Goal: Information Seeking & Learning: Understand process/instructions

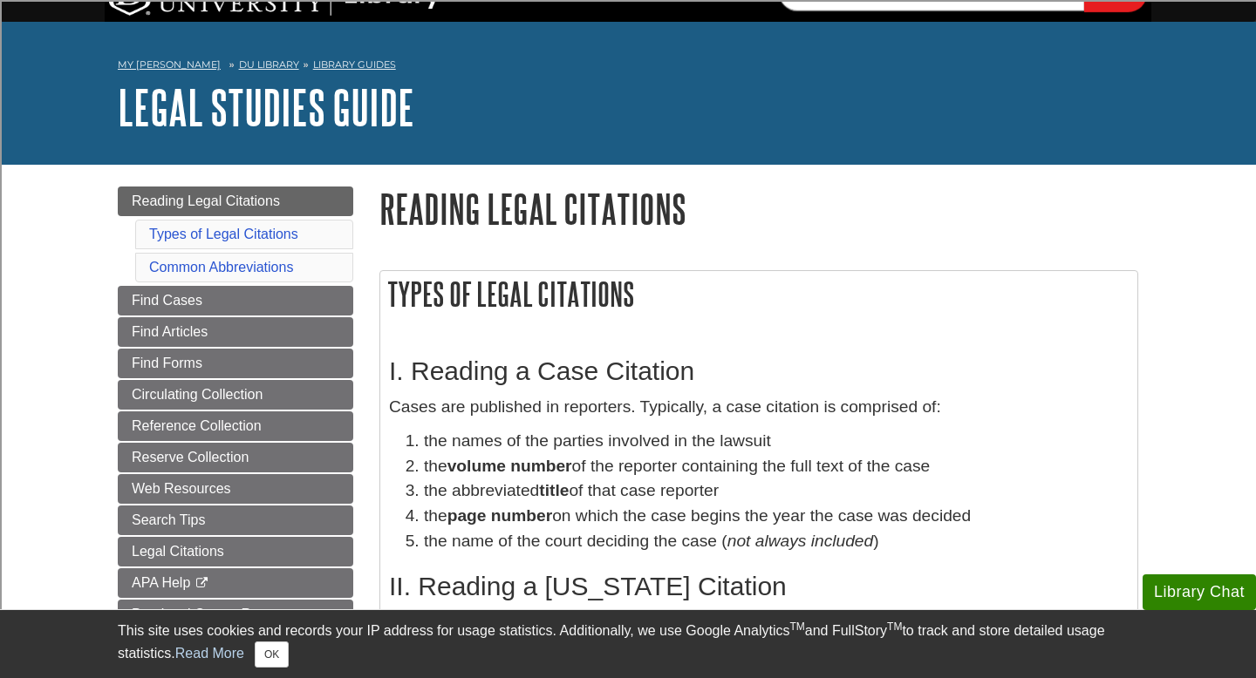
scroll to position [33, 0]
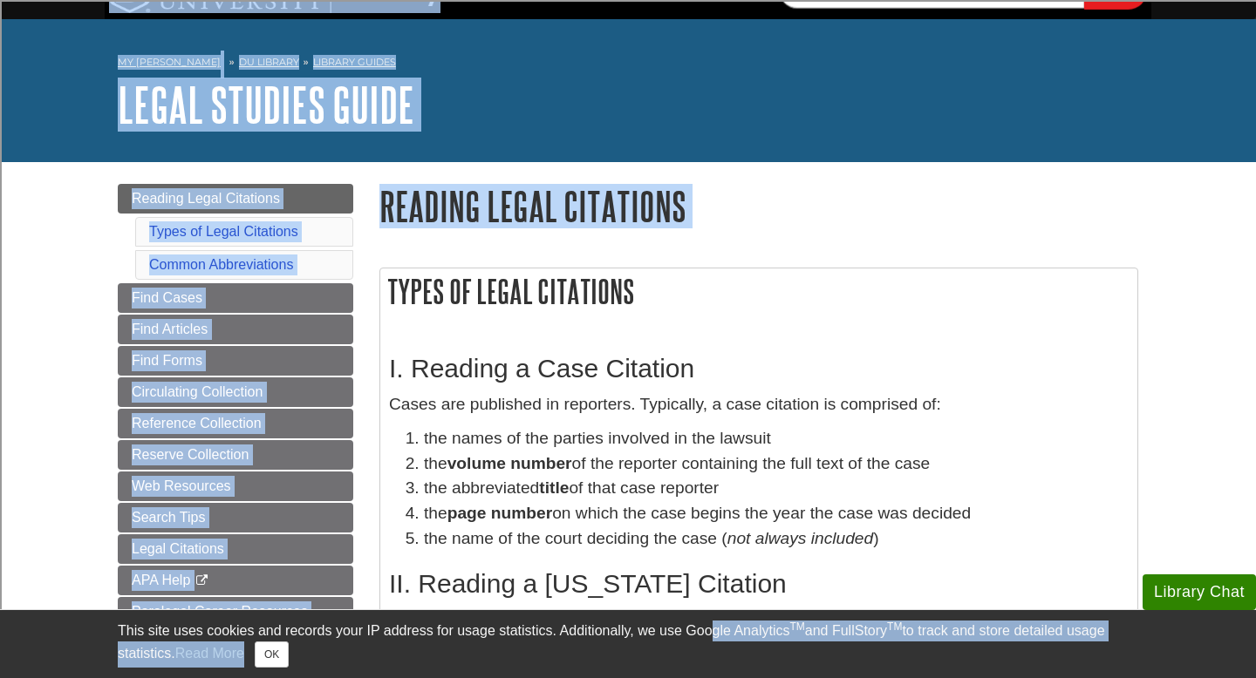
drag, startPoint x: 380, startPoint y: 286, endPoint x: 727, endPoint y: 564, distance: 444.8
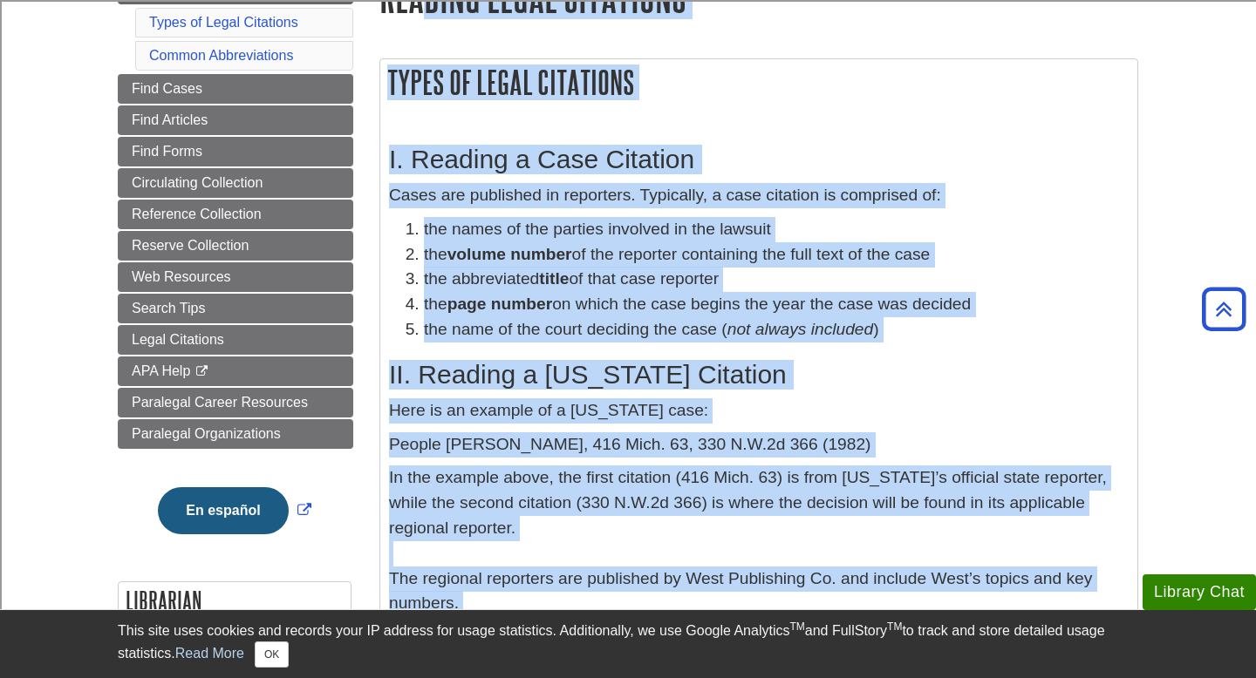
scroll to position [226, 0]
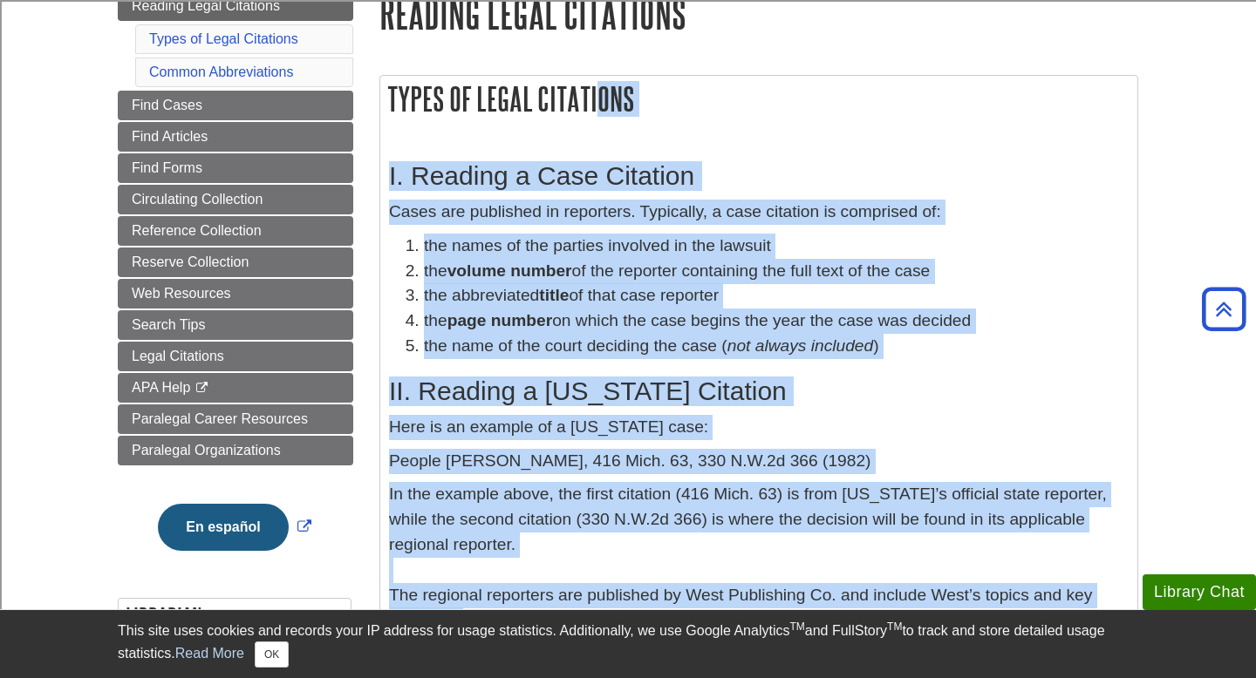
drag, startPoint x: 577, startPoint y: 290, endPoint x: 386, endPoint y: 101, distance: 268.2
copy div "Types of Legal Citations I. Reading a Case Citation Cases are published in repo…"
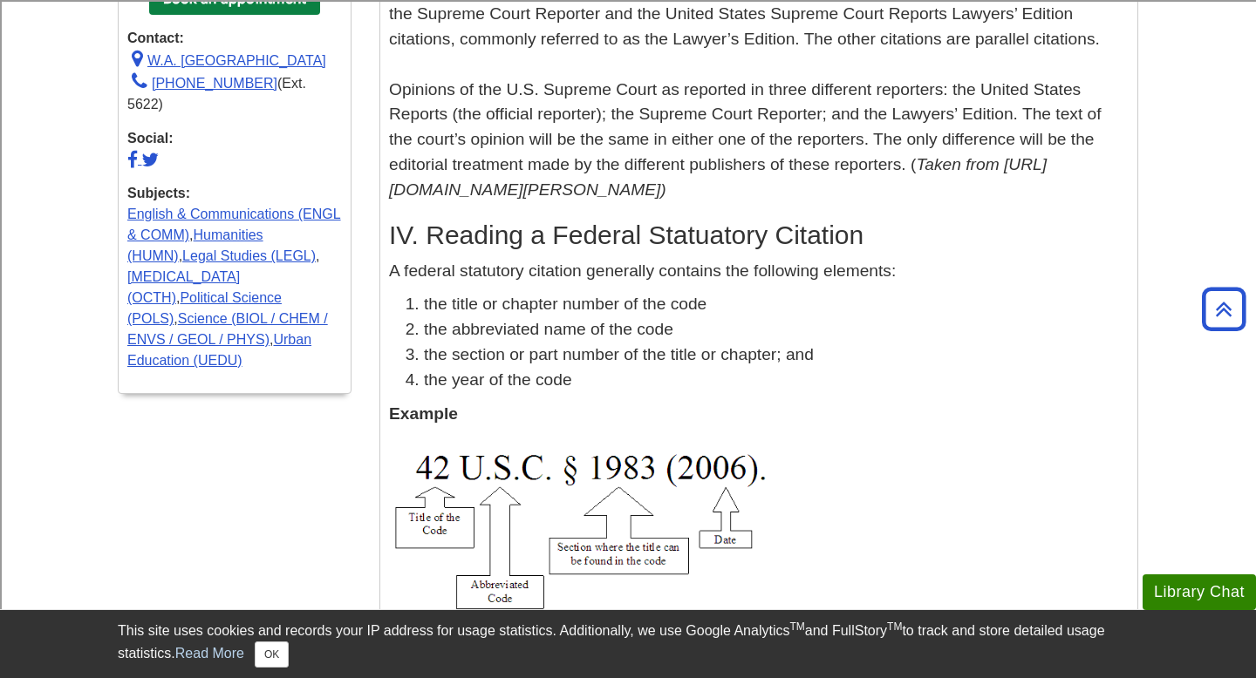
scroll to position [1204, 0]
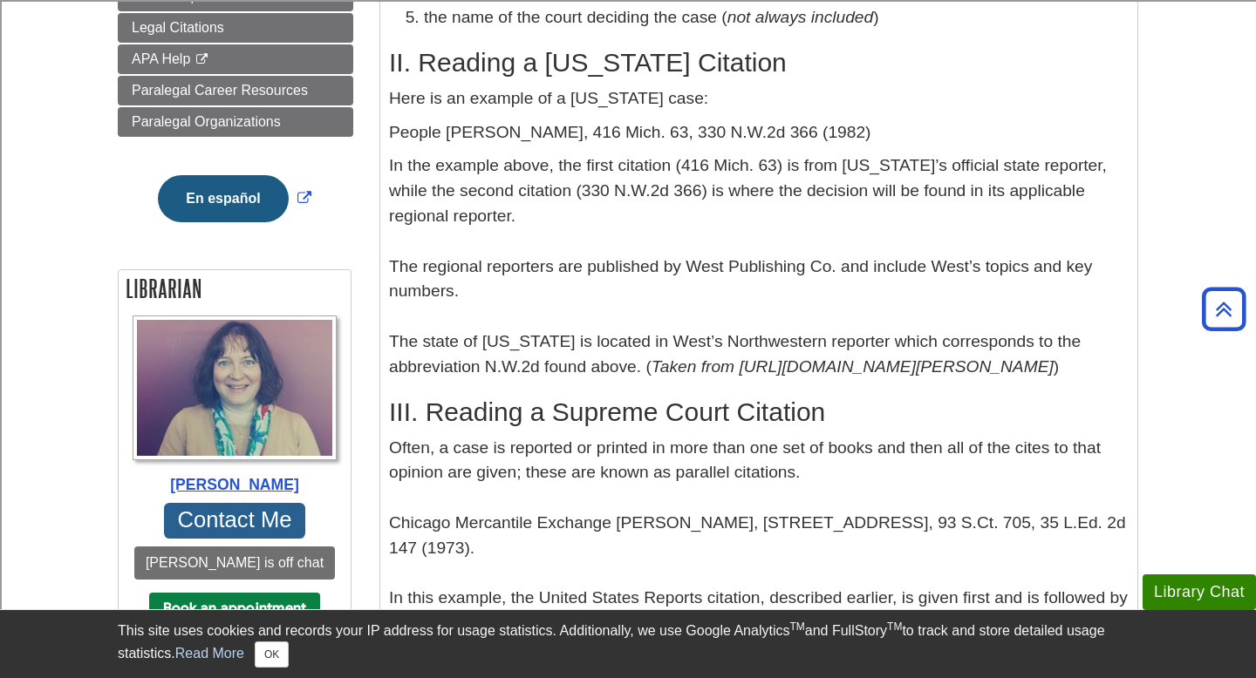
scroll to position [557, 0]
